Goal: Task Accomplishment & Management: Use online tool/utility

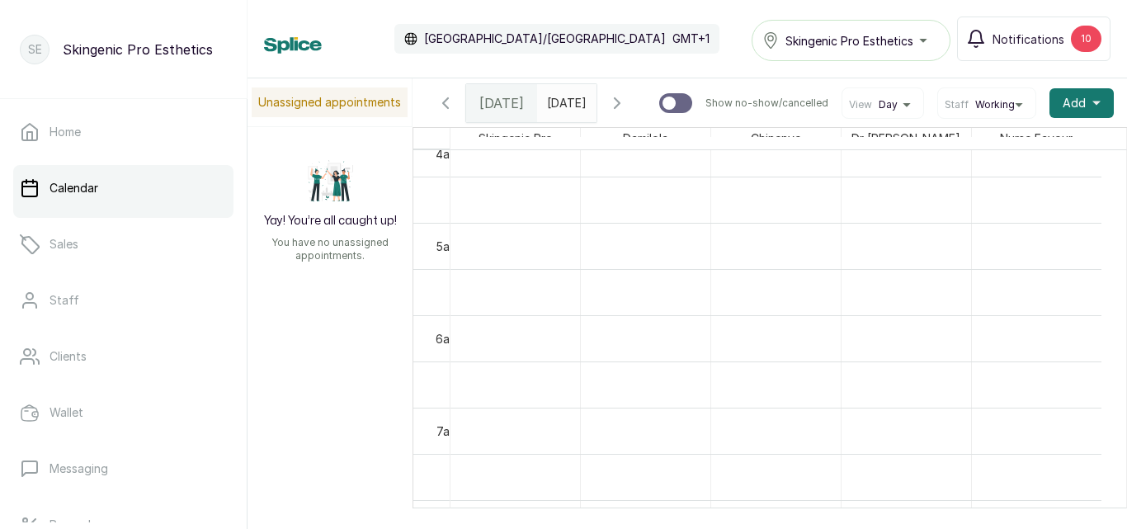
type input "dd/MM/yyyy"
click at [548, 110] on input "dd/MM/yyyy" at bounding box center [551, 99] width 26 height 28
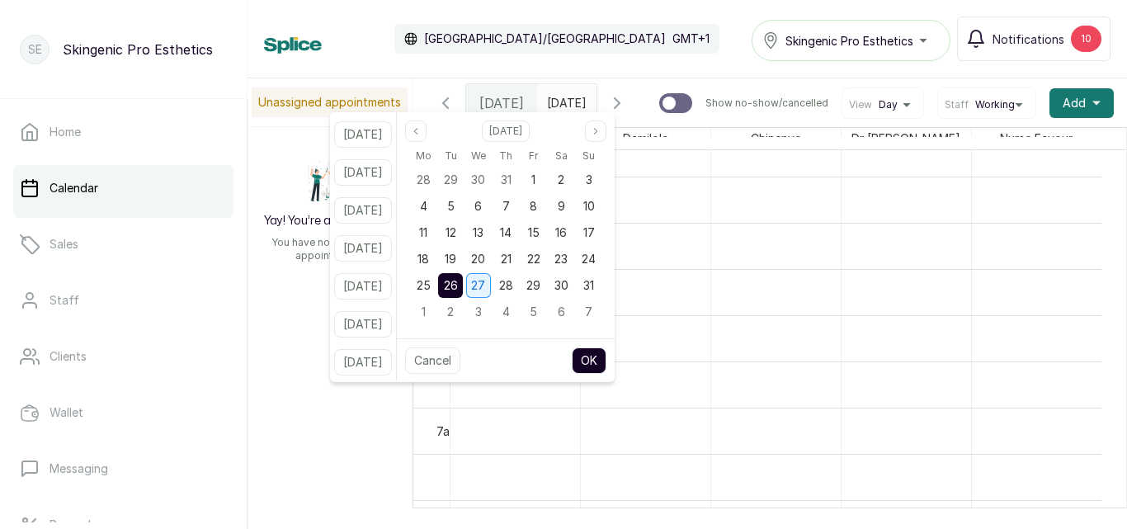
click at [485, 284] on span "27" at bounding box center [478, 285] width 14 height 14
click at [606, 361] on button "OK" at bounding box center [589, 360] width 35 height 26
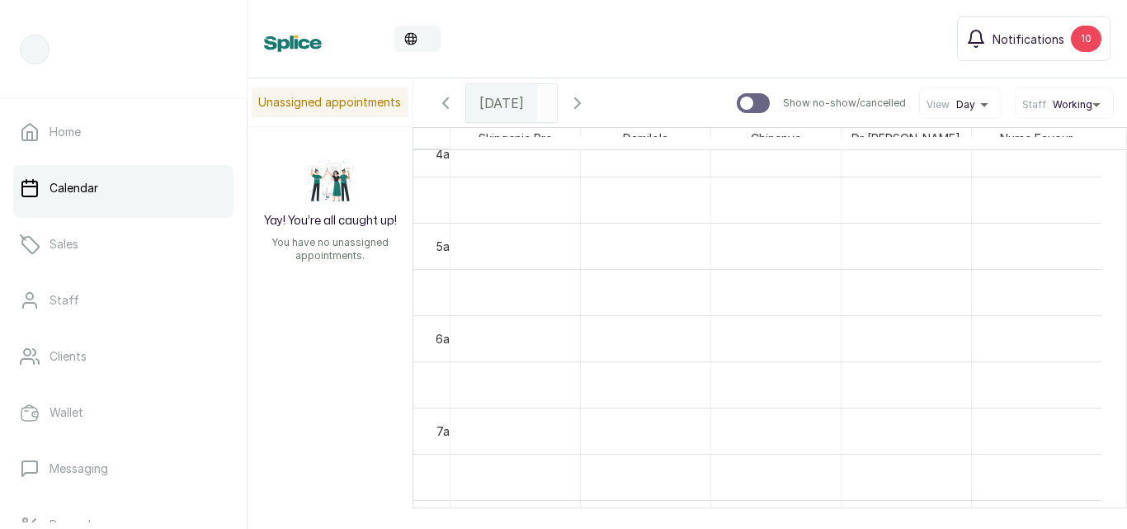
type input "[DATE]"
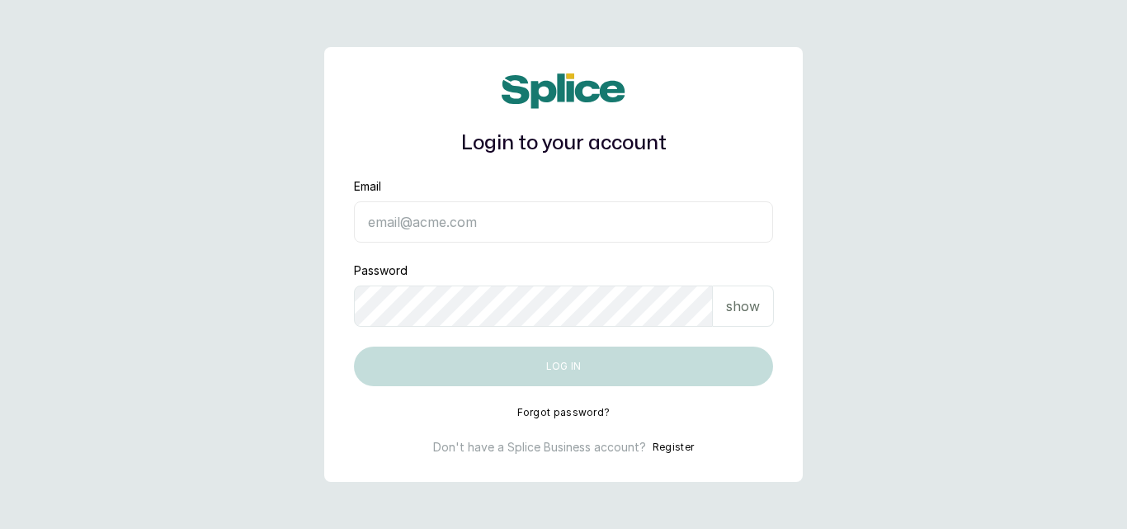
type input "[EMAIL_ADDRESS][DOMAIN_NAME]"
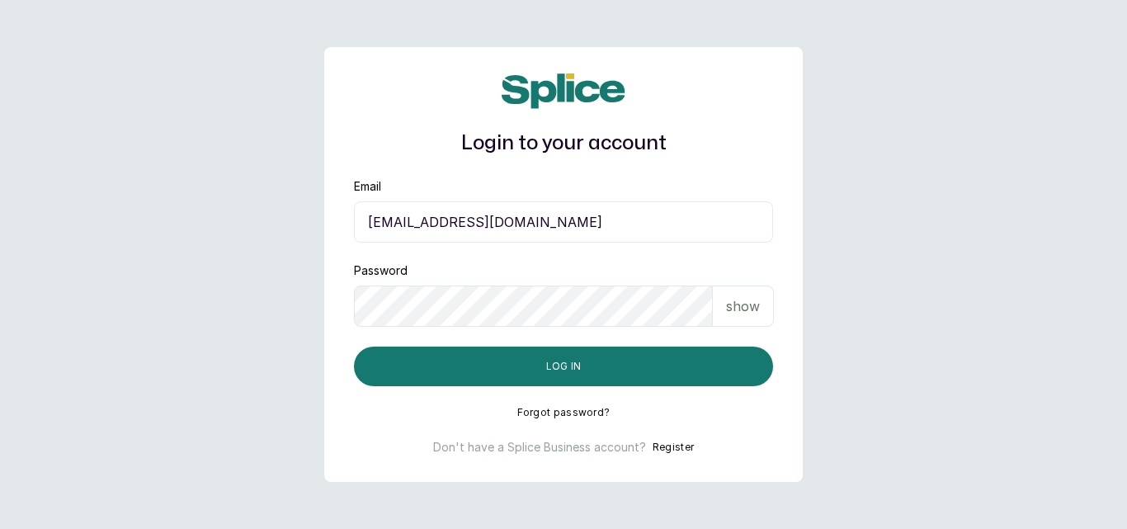
click at [734, 308] on p "show" at bounding box center [743, 306] width 34 height 20
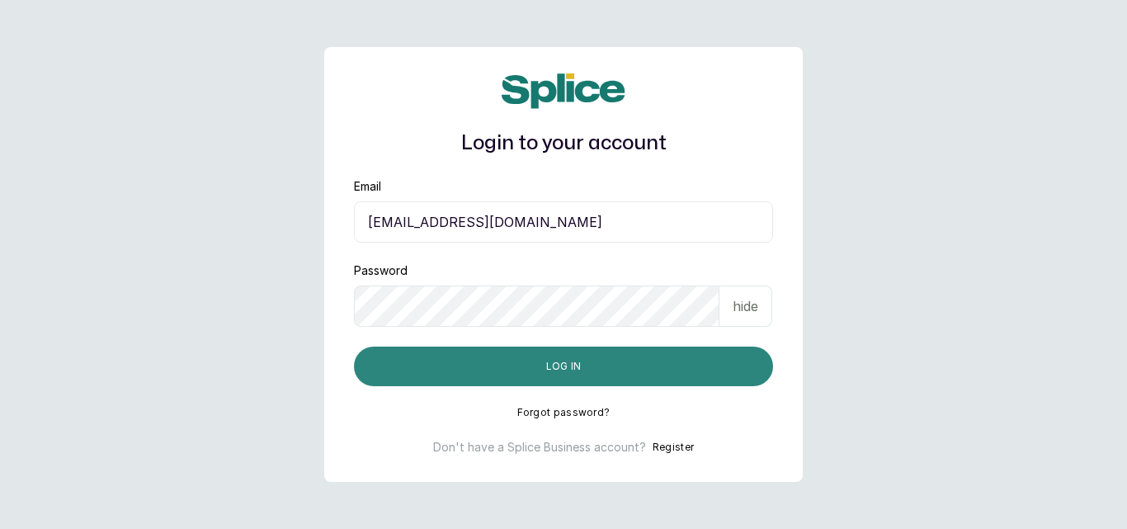
click at [677, 356] on button "Log in" at bounding box center [563, 367] width 419 height 40
